Goal: Obtain resource: Download file/media

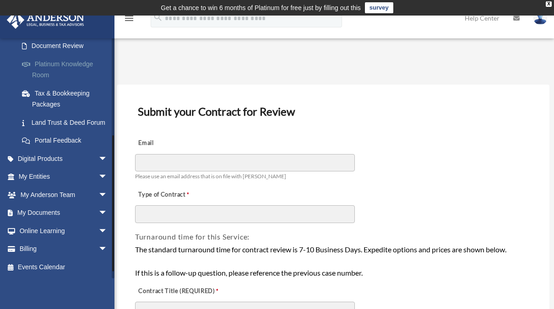
scroll to position [177, 0]
click at [67, 176] on link "My Entities arrow_drop_down" at bounding box center [63, 177] width 115 height 18
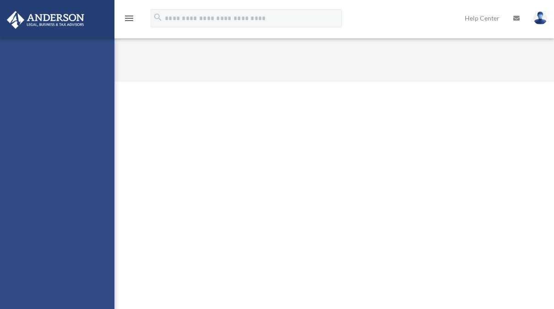
drag, startPoint x: 0, startPoint y: 0, endPoint x: 95, endPoint y: 214, distance: 233.7
click at [95, 214] on div "awiredu@me.com Sign Out awiredu@me.com Home Online Ordering Tax Organizers Orde…" at bounding box center [57, 192] width 114 height 309
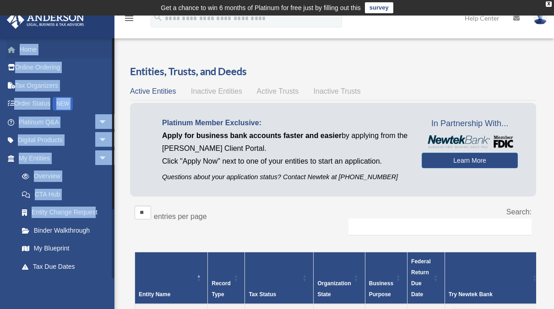
click at [91, 48] on link "Home" at bounding box center [63, 49] width 115 height 18
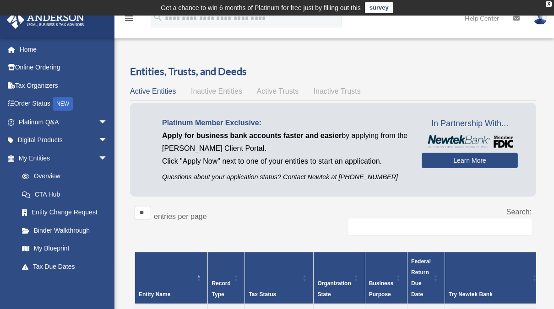
click at [168, 49] on div "Overview date_range Published on Last updated March 13, 2025 April 10, 2020 by …" at bounding box center [333, 307] width 439 height 516
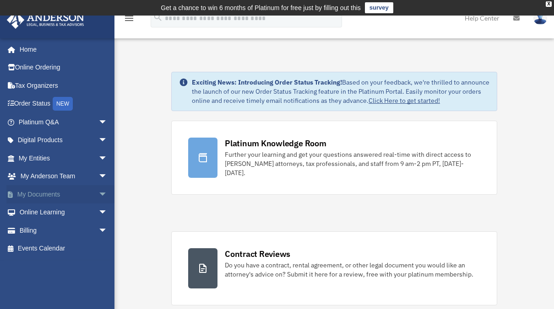
click at [98, 189] on span "arrow_drop_down" at bounding box center [107, 194] width 18 height 19
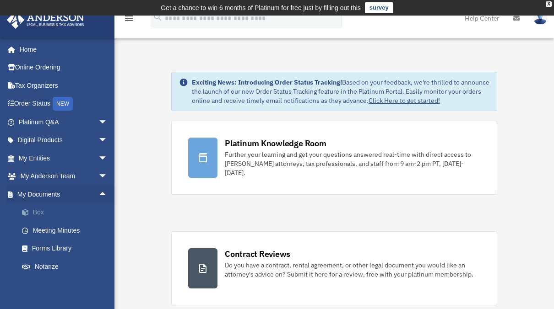
click at [47, 209] on link "Box" at bounding box center [67, 213] width 108 height 18
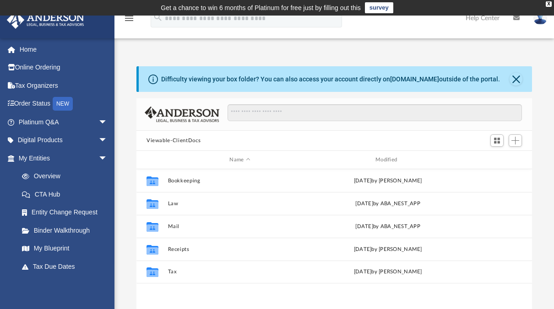
scroll to position [201, 388]
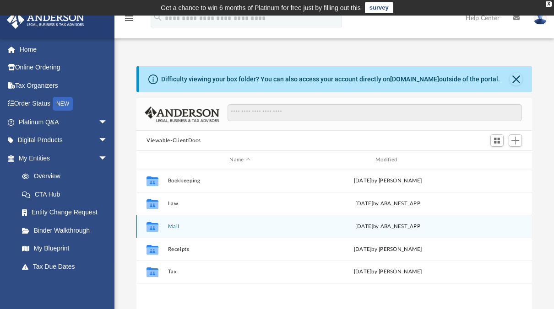
click at [169, 225] on button "Mail" at bounding box center [240, 227] width 144 height 6
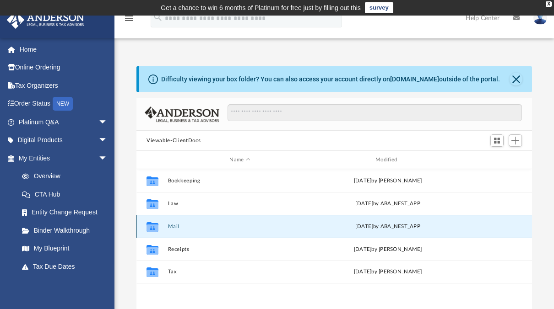
click at [169, 225] on button "Mail" at bounding box center [240, 227] width 144 height 6
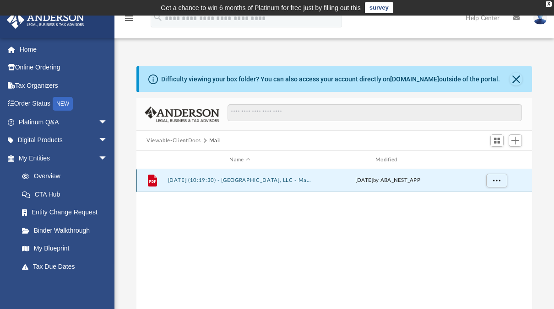
click at [258, 180] on button "2025.10.01 (10:19:30) - Savannah Place, LLC - Mail.pdf" at bounding box center [240, 181] width 144 height 6
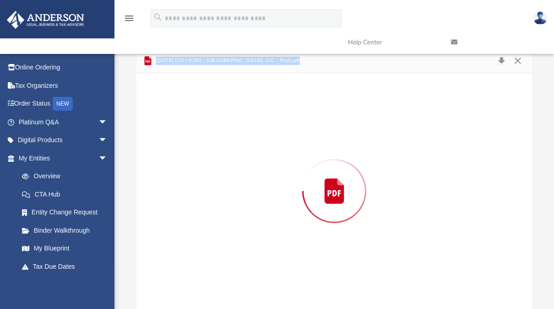
click at [258, 180] on div "Preview" at bounding box center [333, 191] width 395 height 236
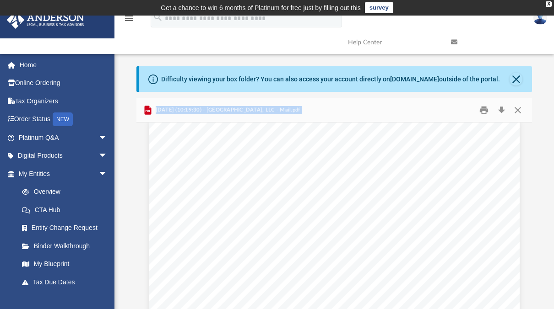
scroll to position [0, 0]
drag, startPoint x: 521, startPoint y: 297, endPoint x: 371, endPoint y: 257, distance: 155.9
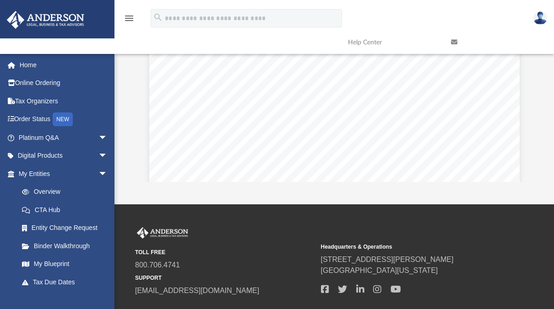
scroll to position [189, 0]
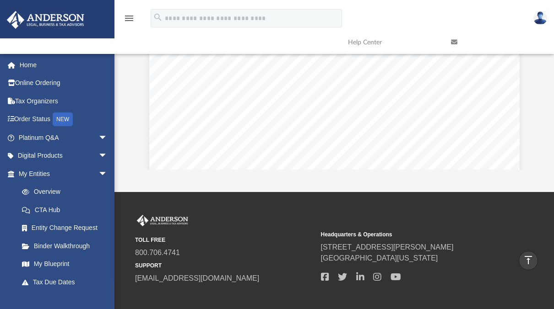
click at [517, 180] on div "App awiredu@me.com Sign Out awiredu@me.com Home Online Ordering Tax Organizers …" at bounding box center [277, 10] width 554 height 366
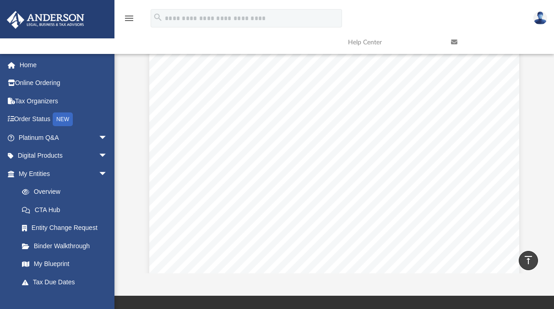
scroll to position [67, 0]
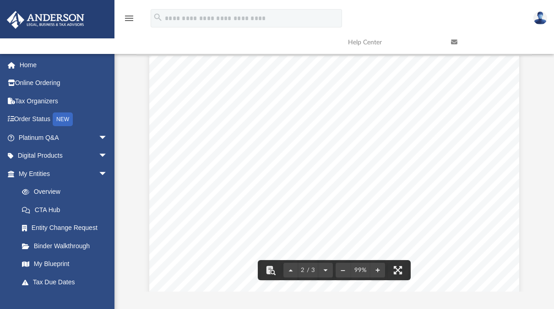
drag, startPoint x: 527, startPoint y: 59, endPoint x: 229, endPoint y: 70, distance: 298.0
click at [229, 70] on div "Page 2" at bounding box center [334, 196] width 370 height 474
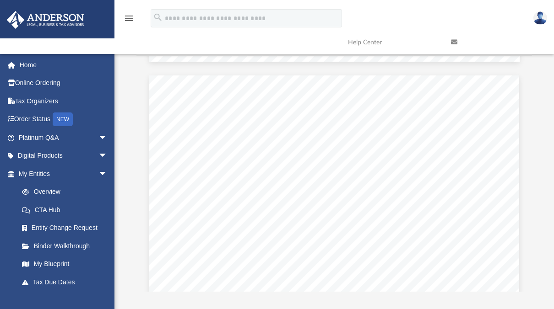
click at [528, 59] on link at bounding box center [495, 42] width 103 height 36
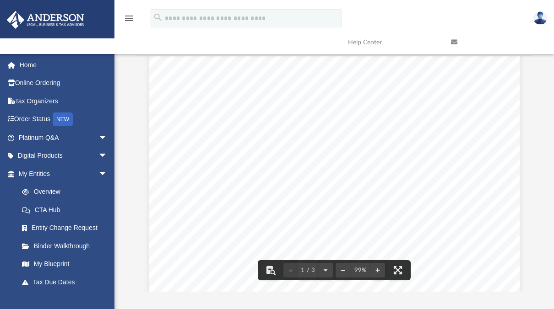
scroll to position [79, 0]
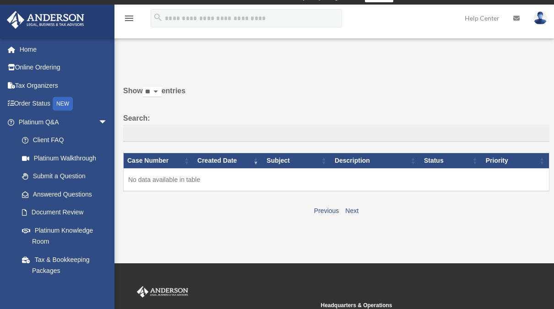
scroll to position [2, 0]
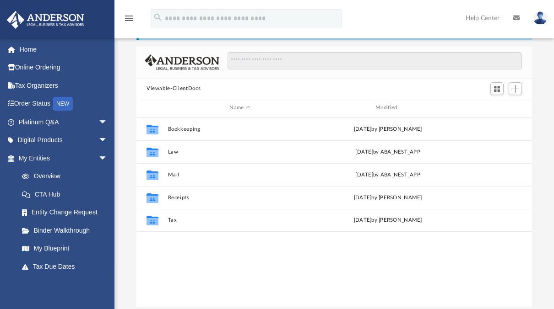
scroll to position [52, 0]
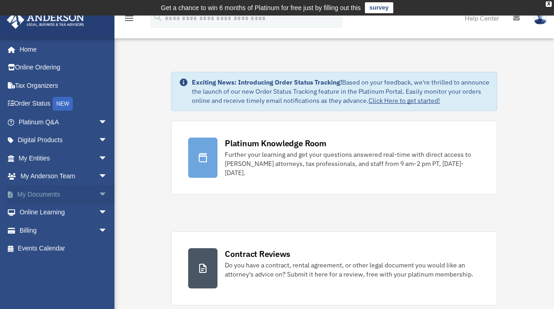
click at [76, 194] on link "My Documents arrow_drop_down" at bounding box center [63, 194] width 115 height 18
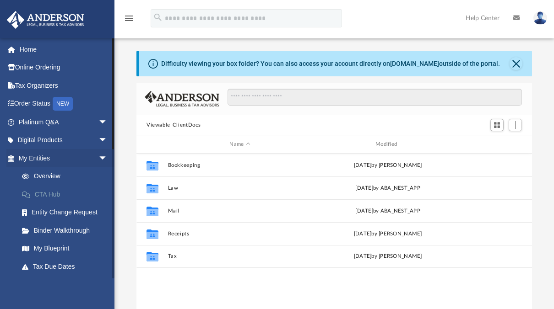
scroll to position [201, 388]
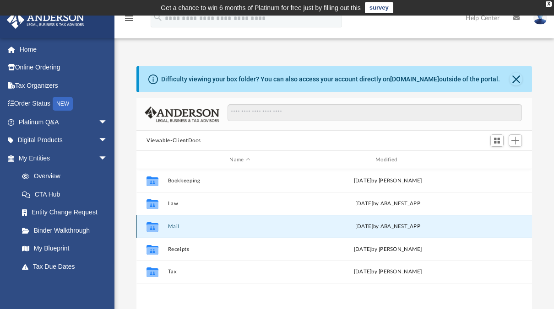
click at [170, 224] on button "Mail" at bounding box center [240, 227] width 144 height 6
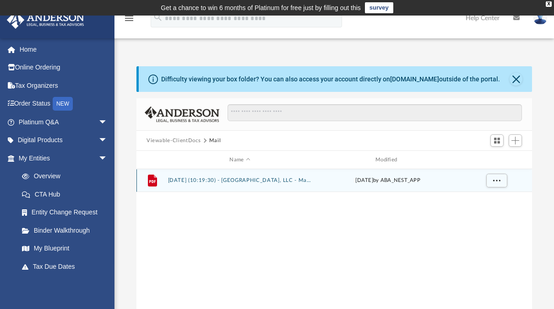
click at [194, 180] on button "[DATE] (10:19:30) - [GEOGRAPHIC_DATA], LLC - Mail.pdf" at bounding box center [240, 181] width 144 height 6
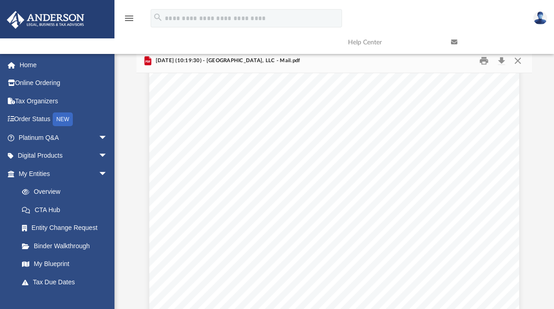
scroll to position [555, 0]
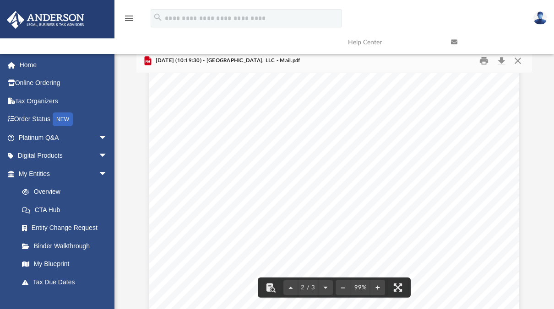
drag, startPoint x: 528, startPoint y: 304, endPoint x: 292, endPoint y: 84, distance: 322.4
click at [292, 84] on div "Page 2" at bounding box center [334, 251] width 370 height 474
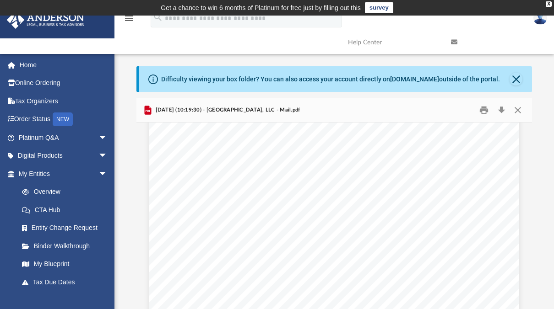
scroll to position [512, 0]
